Goal: Navigation & Orientation: Find specific page/section

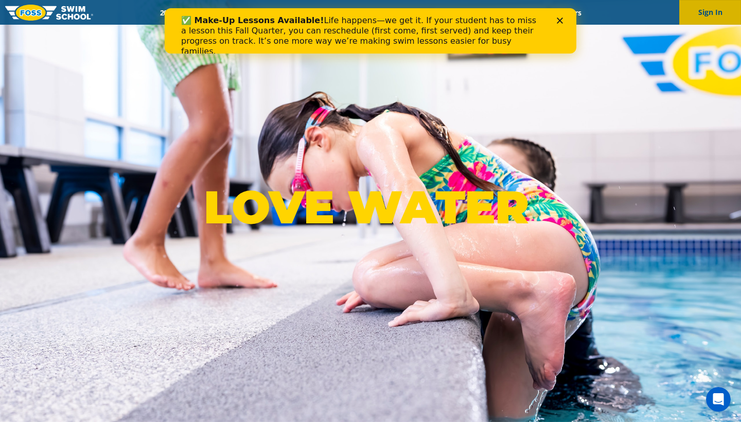
click at [718, 6] on button "Sign In" at bounding box center [710, 12] width 62 height 25
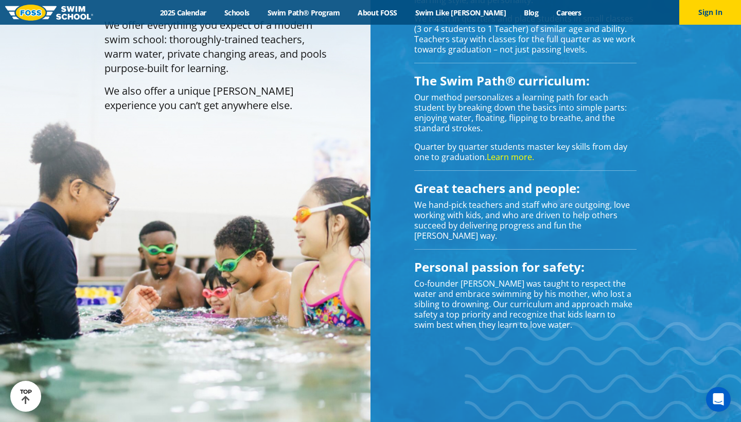
scroll to position [897, 0]
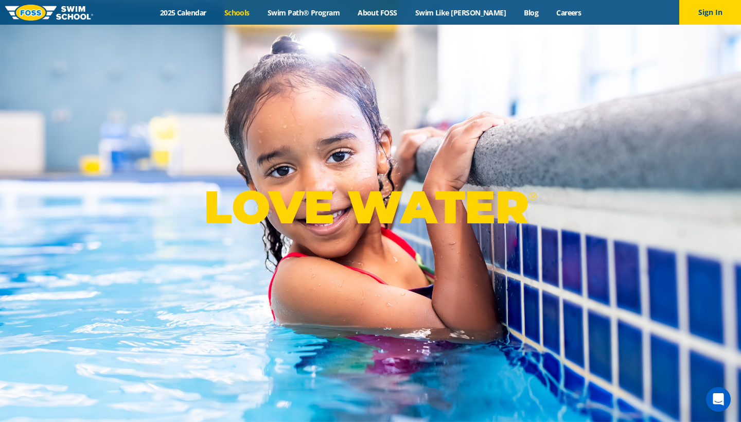
click at [255, 14] on link "Schools" at bounding box center [236, 13] width 43 height 10
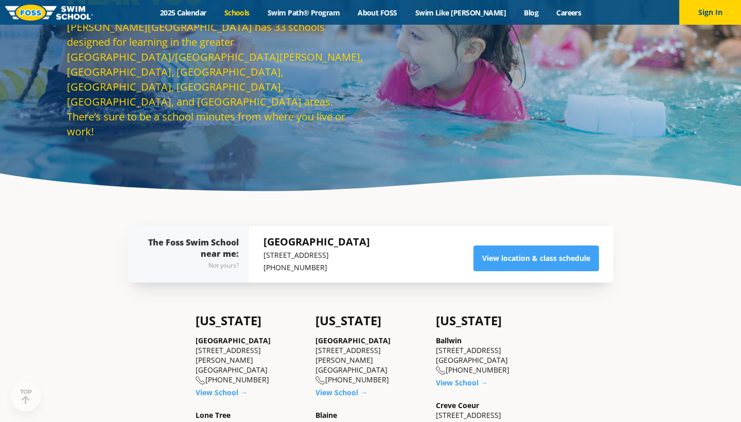
scroll to position [100, 0]
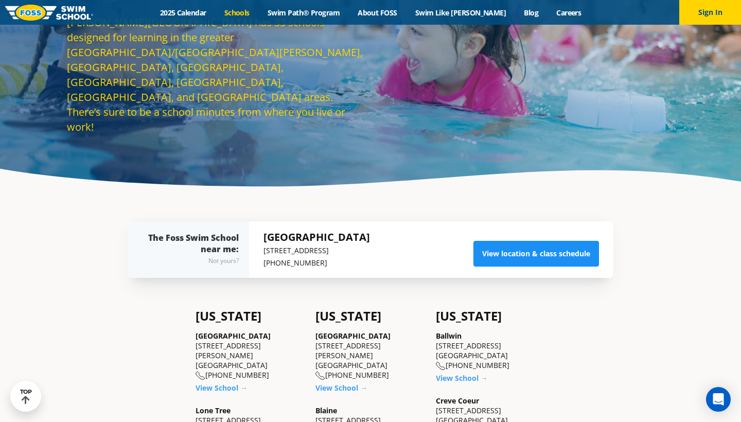
click at [516, 253] on link "View location & class schedule" at bounding box center [536, 254] width 126 height 26
